Goal: Find specific page/section: Find specific page/section

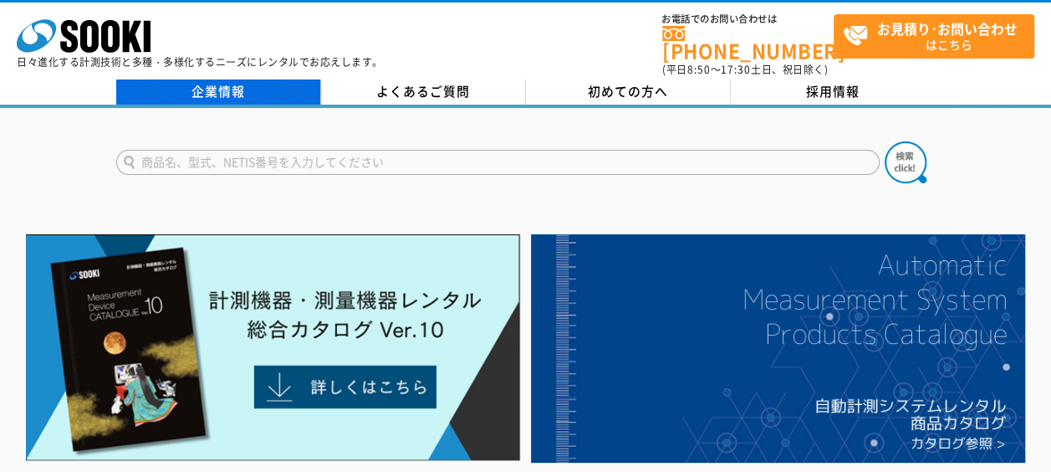
click at [184, 84] on link "企業情報" at bounding box center [218, 91] width 205 height 25
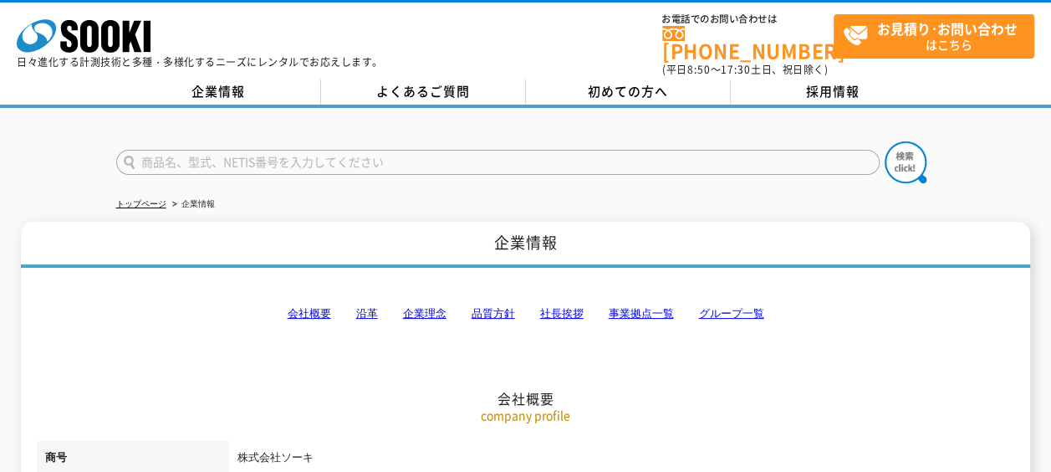
click at [319, 307] on link "会社概要" at bounding box center [309, 313] width 43 height 13
click at [311, 307] on link "会社概要" at bounding box center [309, 313] width 43 height 13
click at [614, 307] on link "事業拠点一覧" at bounding box center [641, 313] width 65 height 13
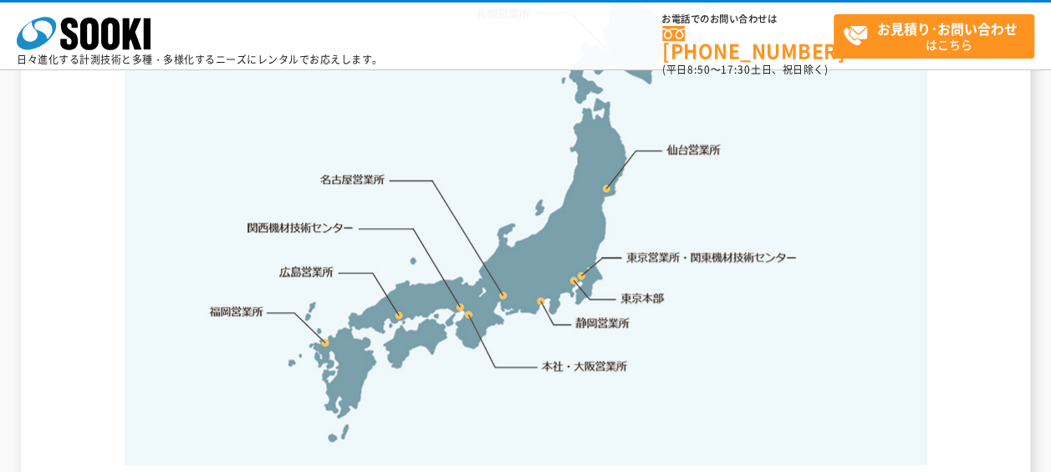
scroll to position [3608, 0]
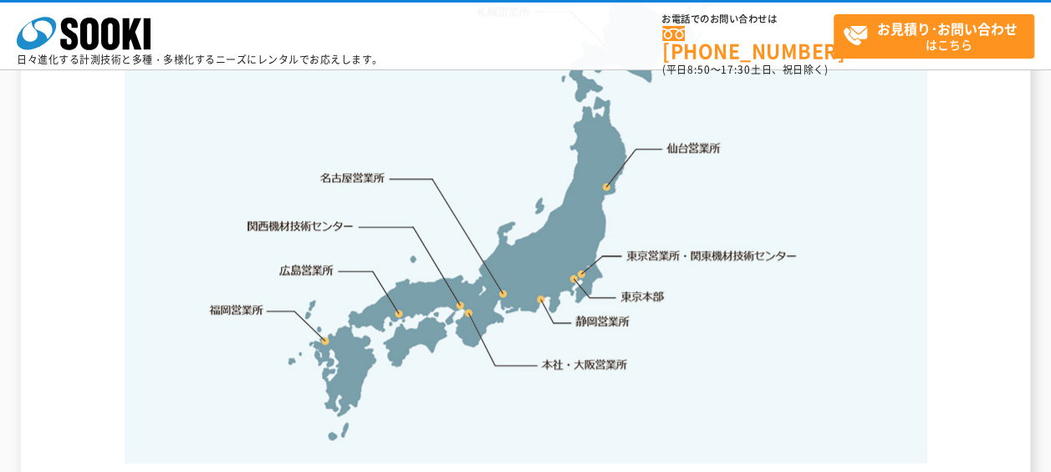
click at [579, 355] on link "本社・大阪営業所" at bounding box center [584, 363] width 88 height 17
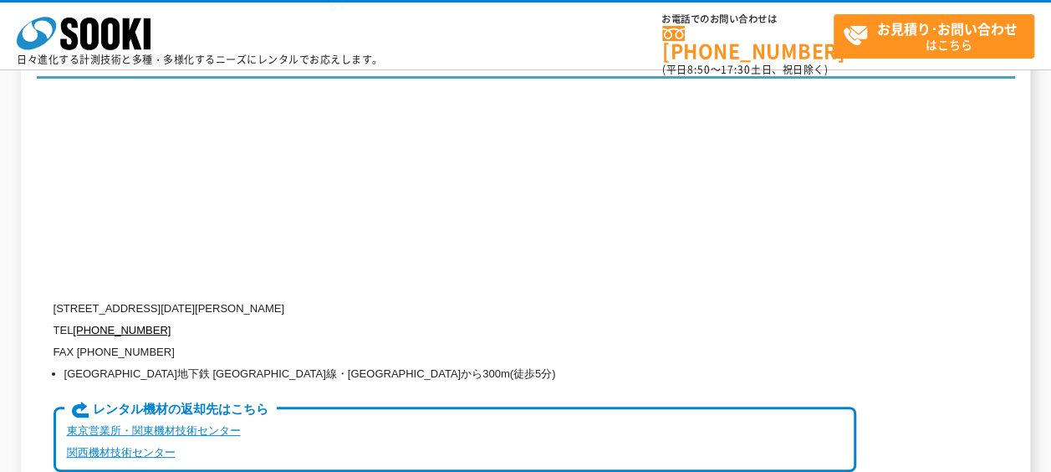
scroll to position [3702, 0]
